Goal: Task Accomplishment & Management: Manage account settings

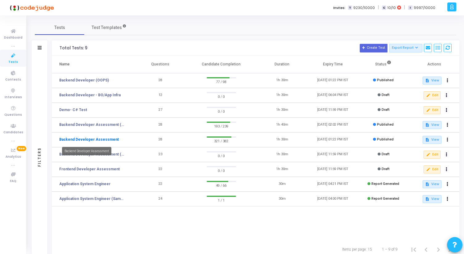
click at [98, 139] on link "Backend Developer Assessment" at bounding box center [88, 140] width 59 height 6
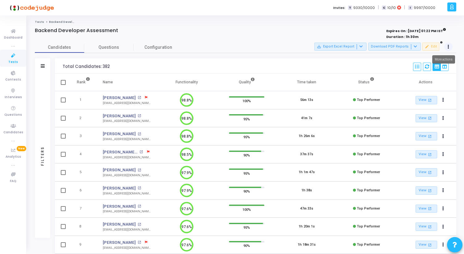
click at [447, 45] on icon at bounding box center [448, 46] width 2 height 3
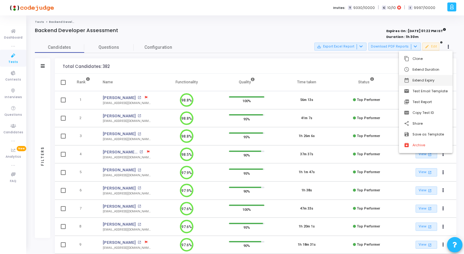
click at [427, 81] on button "date_range Extend Expiry" at bounding box center [426, 80] width 54 height 11
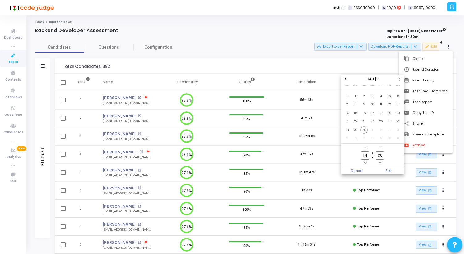
click at [398, 79] on icon "Next month" at bounding box center [399, 79] width 2 height 2
click at [347, 139] on span "30" at bounding box center [347, 138] width 8 height 8
click at [362, 154] on input "14" at bounding box center [365, 155] width 8 height 8
click at [367, 161] on button "Minus a hour" at bounding box center [364, 162] width 5 height 5
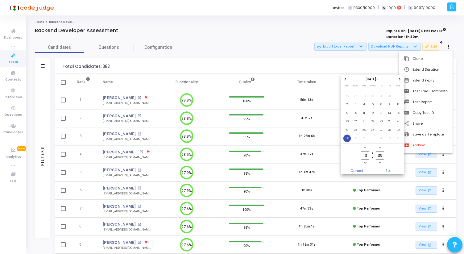
click at [367, 161] on button "Minus a hour" at bounding box center [364, 162] width 5 height 5
click at [366, 148] on span "Add a hour" at bounding box center [364, 147] width 5 height 5
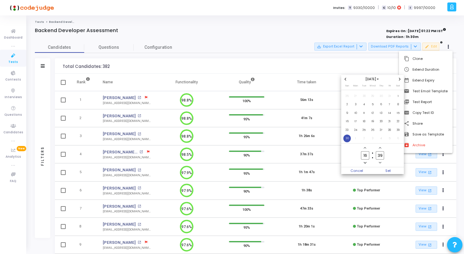
click at [366, 148] on span "Add a hour" at bounding box center [364, 147] width 5 height 5
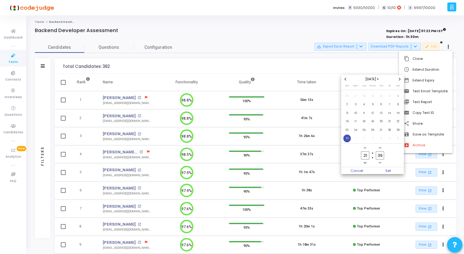
click at [366, 148] on span "Add a hour" at bounding box center [364, 147] width 5 height 5
click at [366, 162] on span "Minus a hour" at bounding box center [364, 162] width 5 height 5
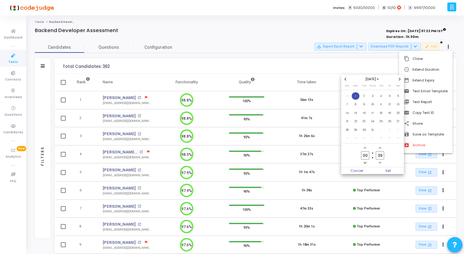
click at [366, 162] on span "Minus a hour" at bounding box center [364, 162] width 5 height 5
type input "23"
click at [380, 154] on input "39" at bounding box center [379, 155] width 8 height 8
type input "49"
click at [390, 172] on span "Set" at bounding box center [387, 170] width 31 height 7
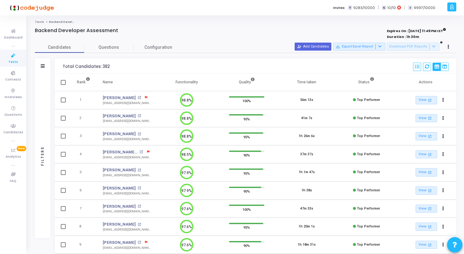
click at [14, 60] on span "Tests" at bounding box center [13, 61] width 10 height 5
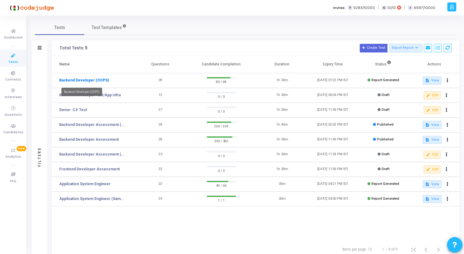
click at [97, 80] on link "Backend Developer (OOPS)" at bounding box center [84, 80] width 50 height 6
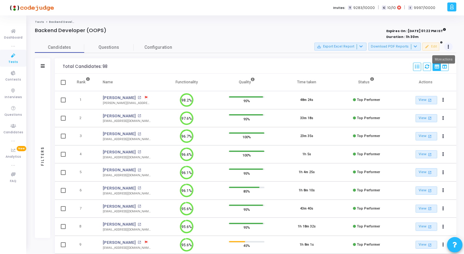
click at [450, 45] on button at bounding box center [448, 47] width 9 height 9
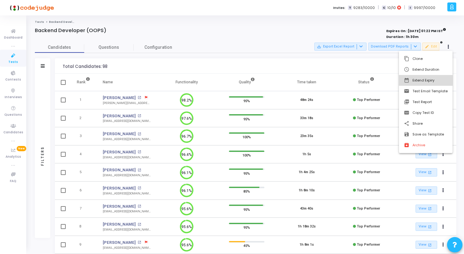
click at [425, 80] on button "date_range Extend Expiry" at bounding box center [426, 80] width 54 height 11
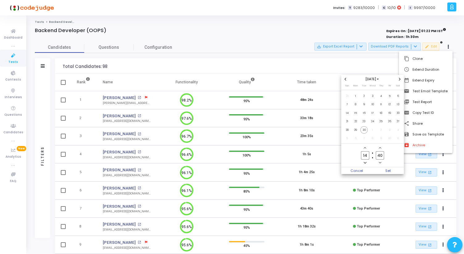
click at [399, 79] on icon "Next month" at bounding box center [399, 79] width 2 height 2
click at [345, 137] on span "30" at bounding box center [347, 138] width 8 height 8
click at [365, 158] on input "14" at bounding box center [365, 155] width 8 height 8
type input "1"
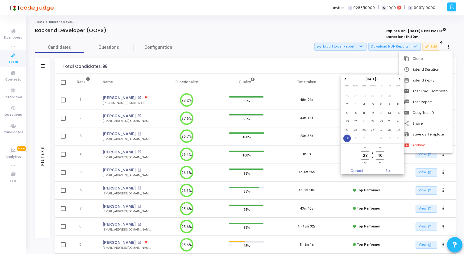
type input "23"
click at [383, 155] on input "40" at bounding box center [379, 155] width 8 height 8
type input "59"
click at [389, 170] on span "Set" at bounding box center [387, 170] width 31 height 7
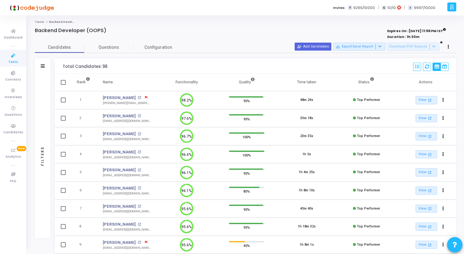
click at [18, 59] on icon at bounding box center [13, 56] width 13 height 8
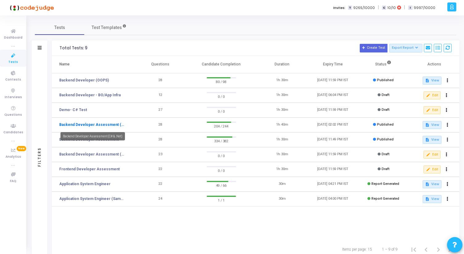
click at [101, 124] on link "Backend Developer Assessment (C# & .Net)" at bounding box center [92, 125] width 66 height 6
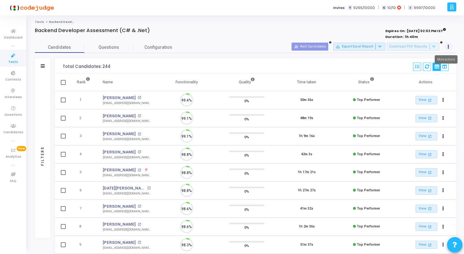
click at [449, 45] on button at bounding box center [448, 47] width 9 height 9
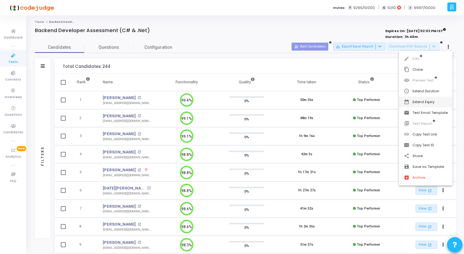
click at [416, 104] on button "date_range Extend Expiry" at bounding box center [426, 101] width 54 height 11
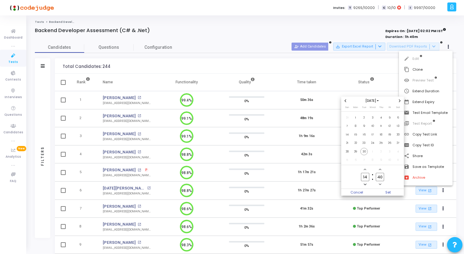
click at [399, 100] on icon "Next month" at bounding box center [399, 100] width 2 height 2
click at [348, 159] on span "30" at bounding box center [347, 160] width 8 height 8
click at [366, 176] on input "14" at bounding box center [365, 177] width 8 height 8
type input "1"
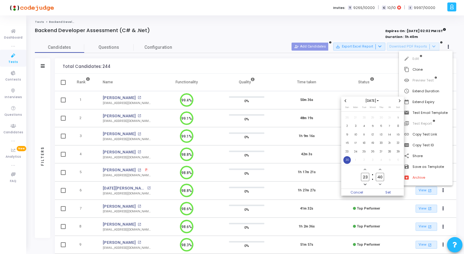
type input "23"
click at [380, 177] on input "40" at bounding box center [379, 177] width 8 height 8
type input "0"
type input "4"
type input "59"
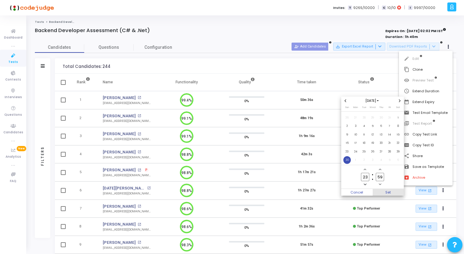
click at [386, 191] on span "Set" at bounding box center [387, 192] width 31 height 7
